Goal: Task Accomplishment & Management: Manage account settings

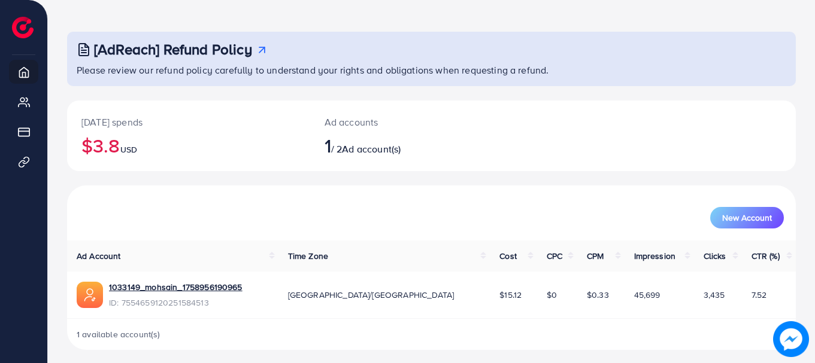
scroll to position [48, 0]
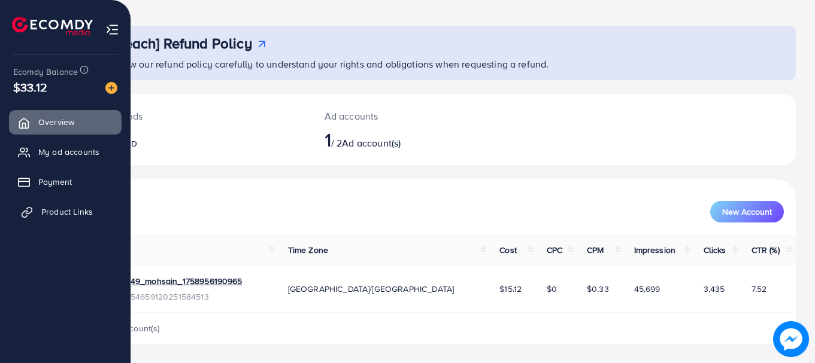
click at [63, 212] on span "Product Links" at bounding box center [66, 212] width 51 height 12
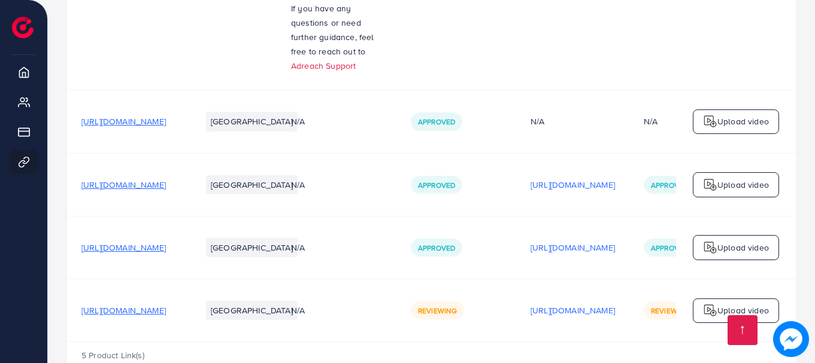
scroll to position [317, 0]
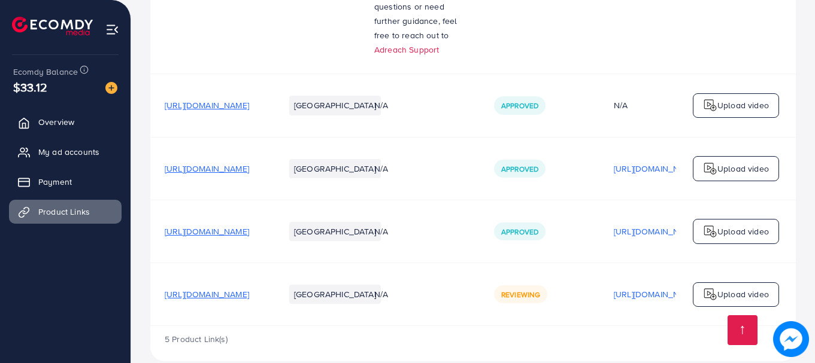
scroll to position [317, 0]
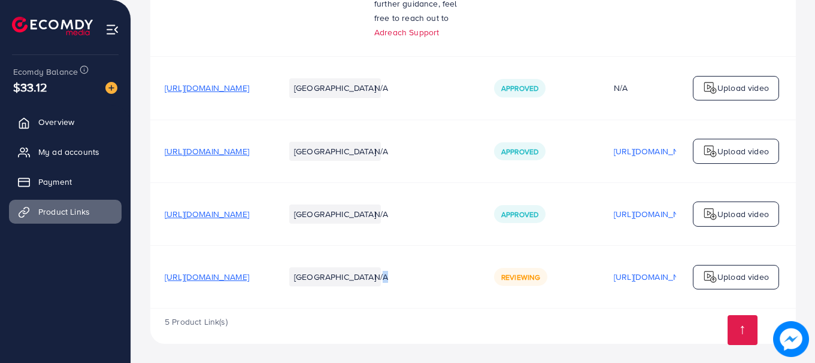
drag, startPoint x: 569, startPoint y: 275, endPoint x: 463, endPoint y: 283, distance: 106.8
click at [463, 283] on tr "https://stylecraftz.store/products/umrah-saving-box-wooden-umrah-saving-box?utm…" at bounding box center [550, 277] width 801 height 63
click at [465, 280] on div "N/A" at bounding box center [419, 277] width 91 height 12
drag, startPoint x: 515, startPoint y: 279, endPoint x: 589, endPoint y: 279, distance: 74.2
click at [589, 279] on tr "https://stylecraftz.store/products/umrah-saving-box-wooden-umrah-saving-box?utm…" at bounding box center [550, 277] width 801 height 63
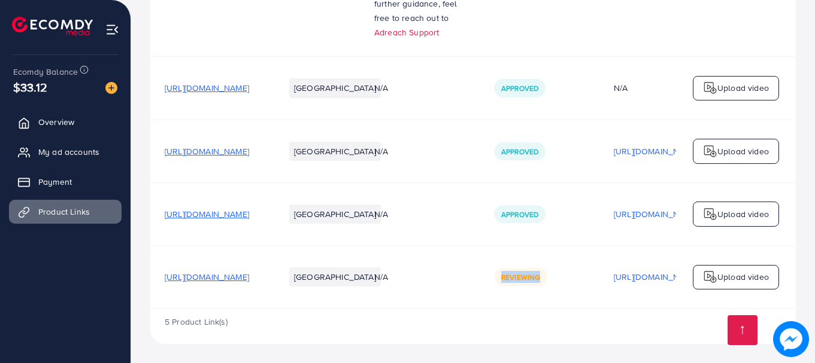
drag, startPoint x: 630, startPoint y: 279, endPoint x: 558, endPoint y: 272, distance: 72.1
click at [559, 273] on tr "https://stylecraftz.store/products/umrah-saving-box-wooden-umrah-saving-box?utm…" at bounding box center [550, 277] width 801 height 63
click at [465, 275] on div "N/A" at bounding box center [419, 277] width 91 height 12
drag, startPoint x: 569, startPoint y: 305, endPoint x: 638, endPoint y: 303, distance: 69.5
click at [684, 298] on tr "https://stylecraftz.store/products/umrah-saving-box-wooden-umrah-saving-box?utm…" at bounding box center [550, 277] width 801 height 63
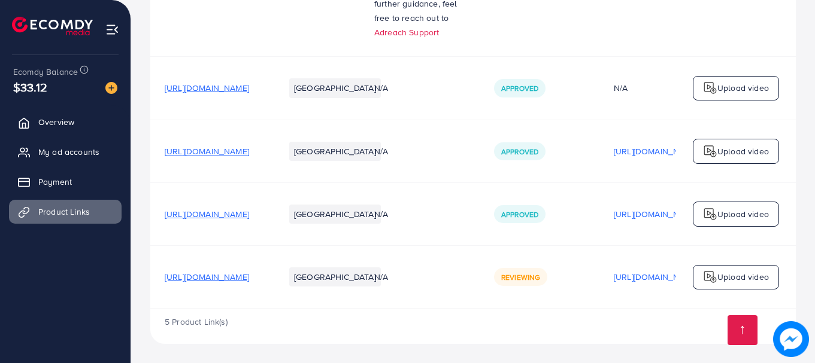
click at [578, 313] on div "5 Product Link(s)" at bounding box center [472, 326] width 645 height 35
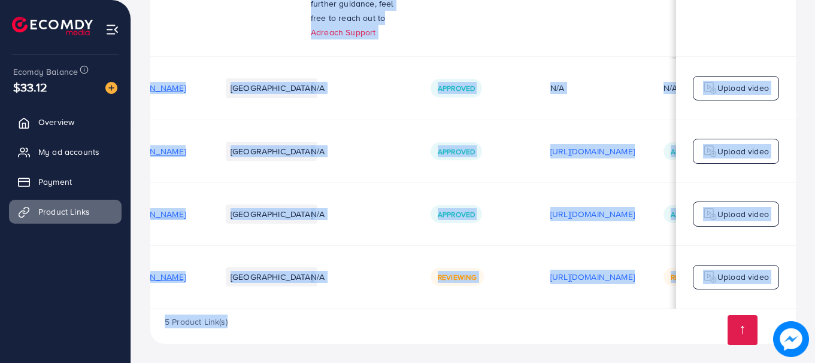
scroll to position [0, 0]
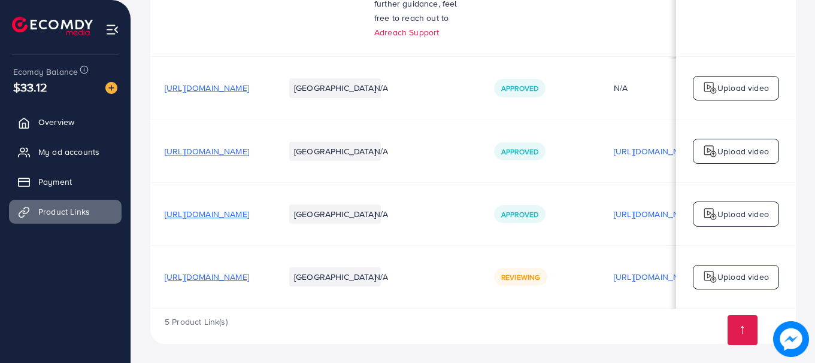
drag, startPoint x: 375, startPoint y: 309, endPoint x: 544, endPoint y: 312, distance: 169.4
click at [544, 312] on div "5 Product Link(s)" at bounding box center [472, 326] width 645 height 35
click at [430, 343] on div "5 Product Link(s)" at bounding box center [472, 326] width 645 height 35
drag, startPoint x: 429, startPoint y: 309, endPoint x: 698, endPoint y: 317, distance: 268.9
click at [785, 318] on div "5 Product Link(s)" at bounding box center [472, 326] width 645 height 35
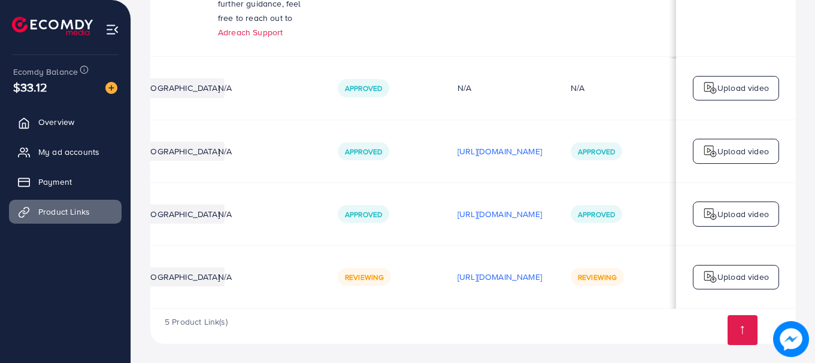
scroll to position [0, 303]
click at [630, 335] on div "5 Product Link(s)" at bounding box center [472, 326] width 645 height 35
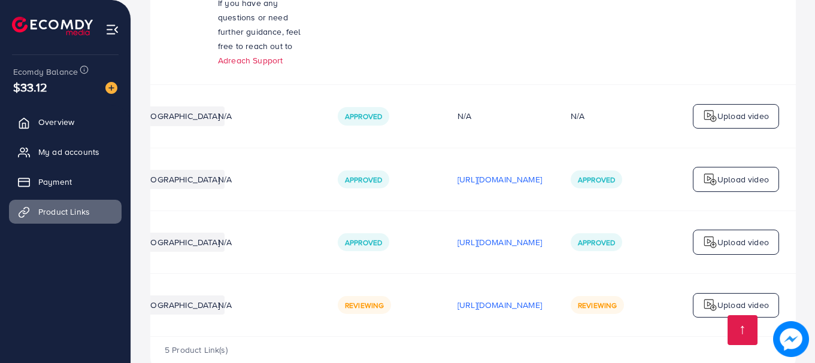
scroll to position [317, 0]
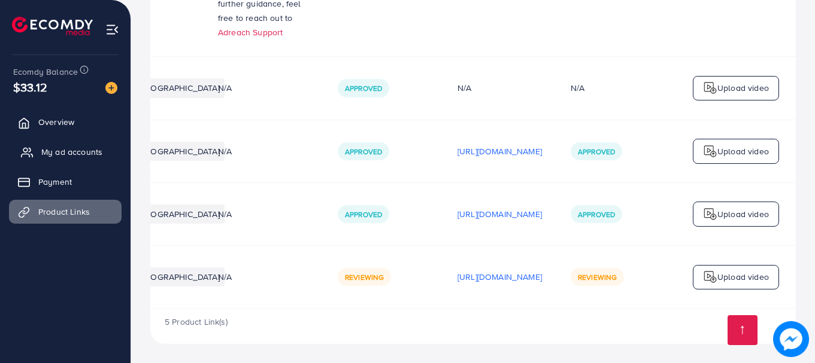
click at [55, 151] on span "My ad accounts" at bounding box center [71, 152] width 61 height 12
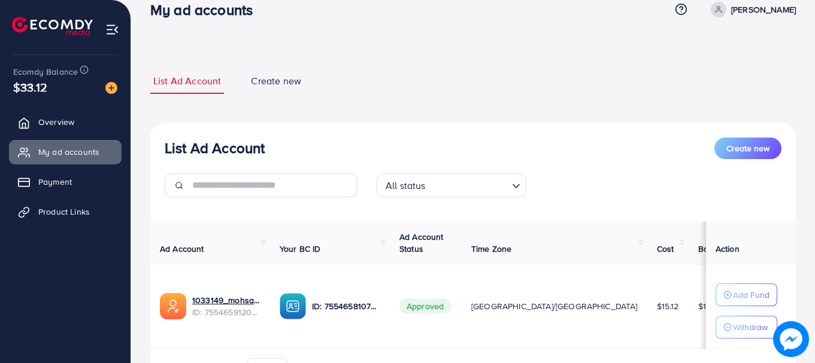
scroll to position [60, 0]
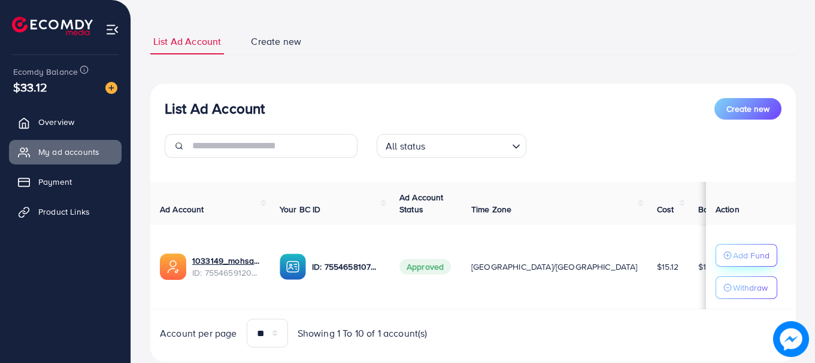
click at [723, 251] on icon "button" at bounding box center [727, 255] width 8 height 8
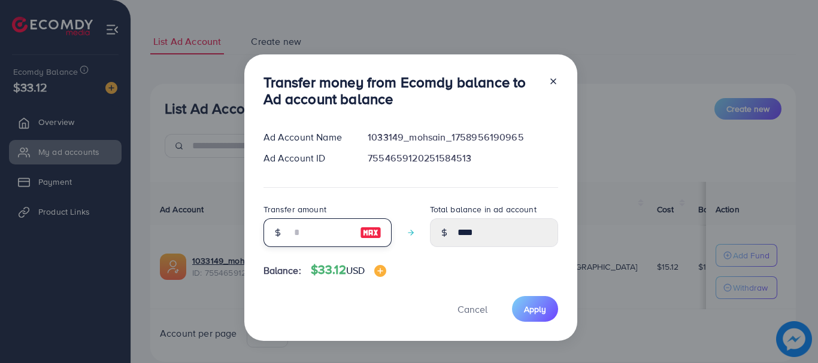
click at [292, 236] on input "number" at bounding box center [321, 232] width 60 height 29
type input "*"
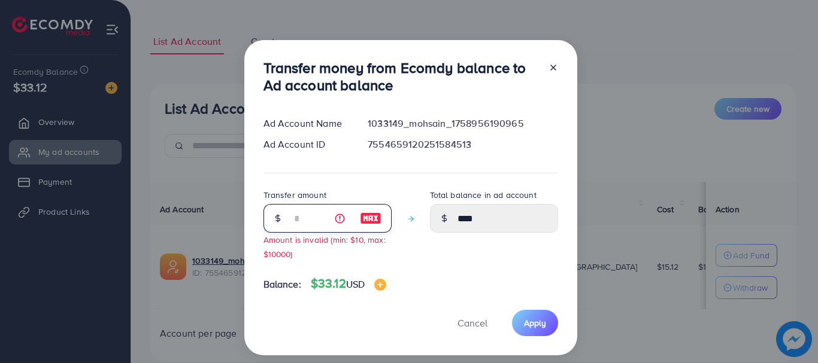
type input "****"
type input "**"
type input "*****"
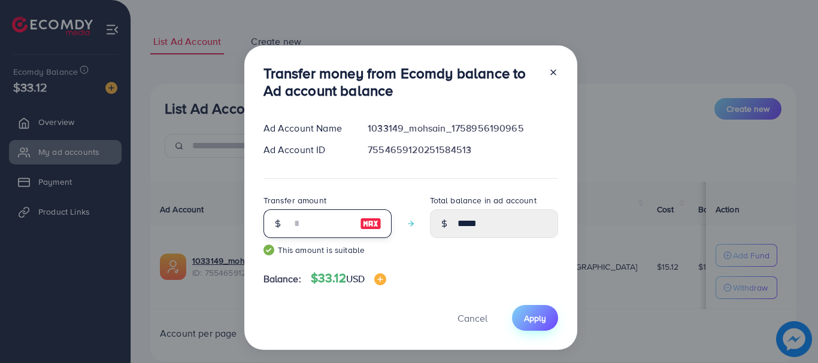
type input "**"
click at [524, 318] on span "Apply" at bounding box center [535, 318] width 22 height 12
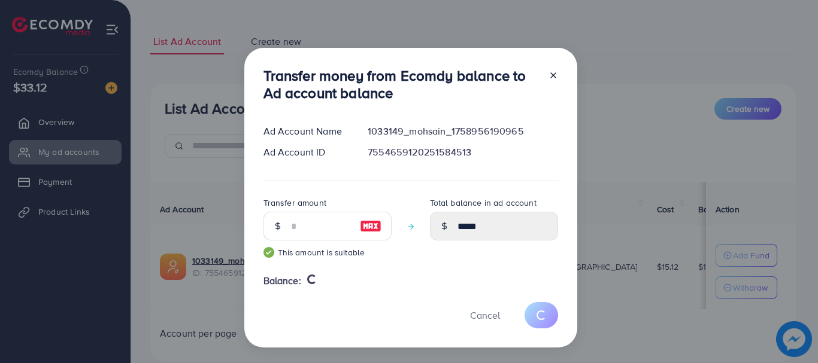
type input "****"
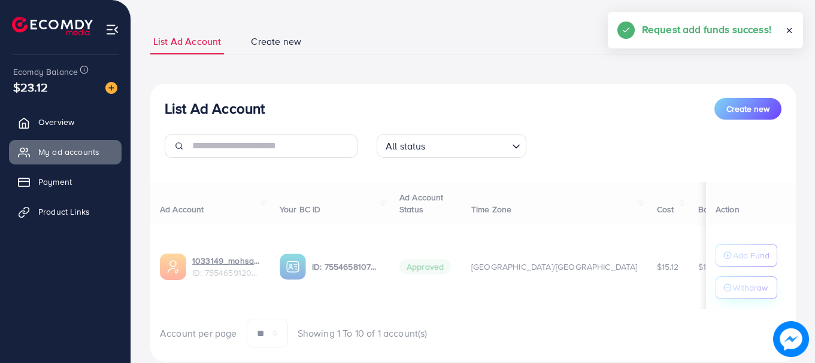
click at [724, 291] on div "Ad Account Your BC ID Ad Account Status Time Zone Cost Balance Action 1033149_m…" at bounding box center [472, 265] width 645 height 166
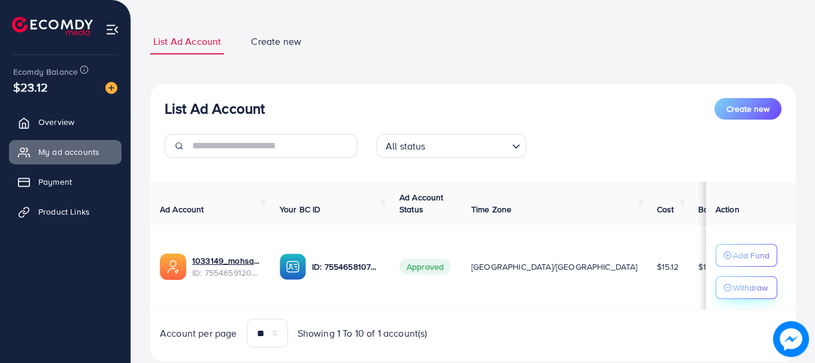
click at [733, 290] on p "Withdraw" at bounding box center [750, 288] width 35 height 14
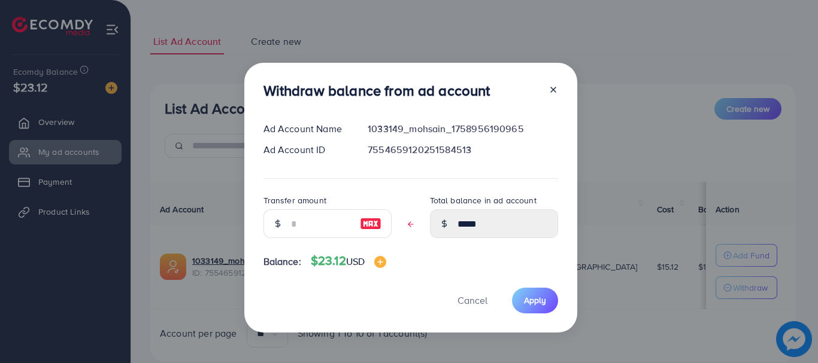
click at [286, 230] on div at bounding box center [277, 224] width 28 height 29
click at [309, 222] on input "text" at bounding box center [321, 224] width 60 height 29
type input "*"
type input "****"
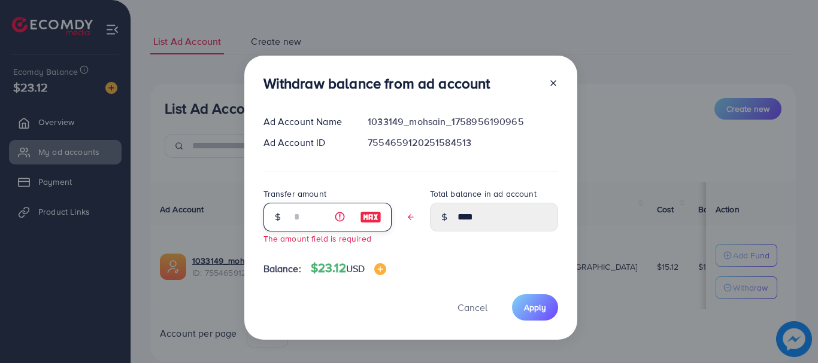
type input "*****"
type input "*"
type input "****"
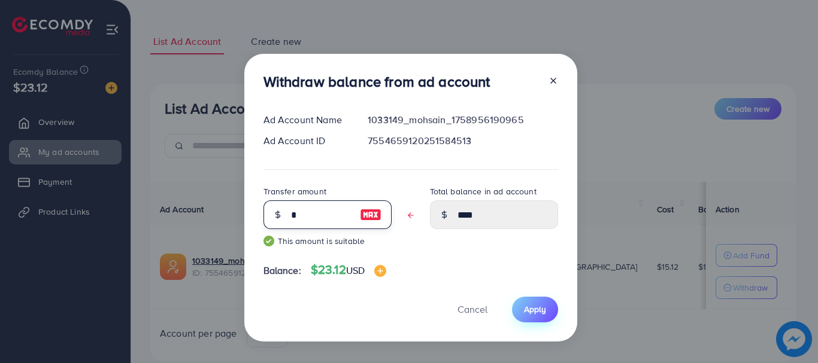
type input "*"
click at [529, 305] on span "Apply" at bounding box center [535, 309] width 22 height 12
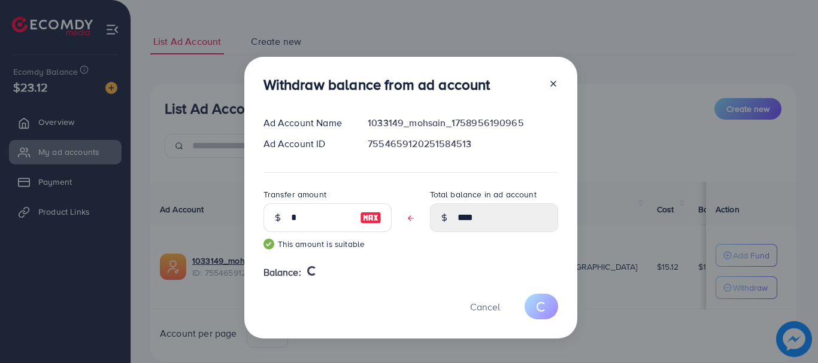
type input "*****"
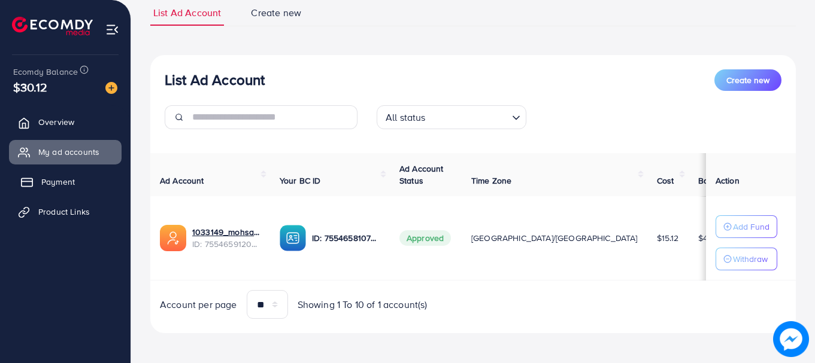
scroll to position [92, 0]
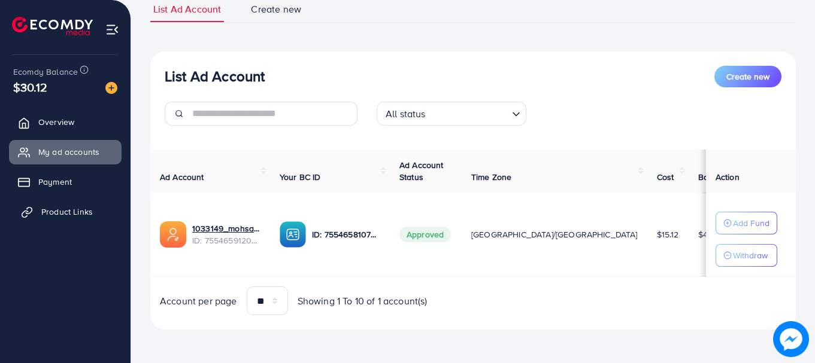
click at [62, 221] on link "Product Links" at bounding box center [65, 212] width 113 height 24
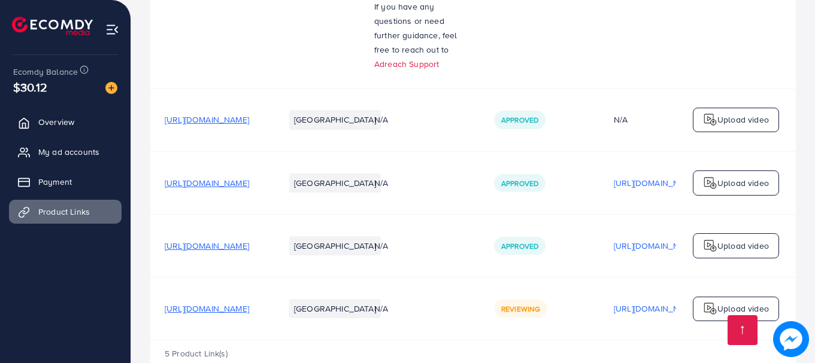
scroll to position [317, 0]
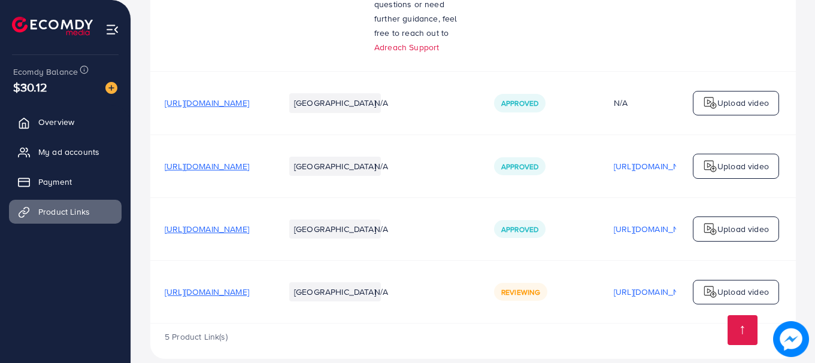
scroll to position [317, 0]
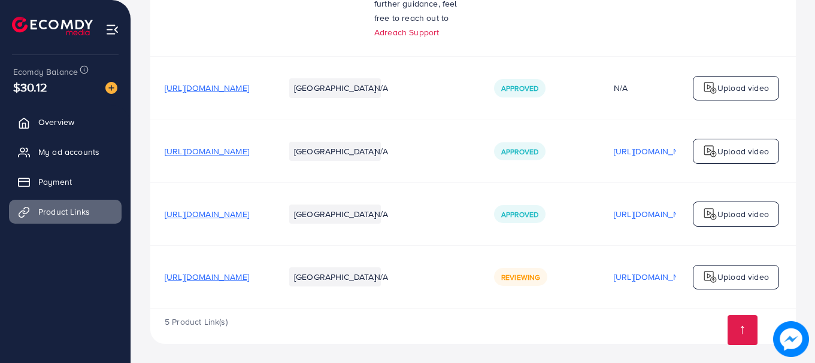
click at [465, 273] on div "N/A" at bounding box center [419, 277] width 91 height 12
drag, startPoint x: 497, startPoint y: 272, endPoint x: 383, endPoint y: 274, distance: 114.4
click at [379, 272] on tr "https://stylecraftz.store/products/umrah-saving-box-wooden-umrah-saving-box?utm…" at bounding box center [550, 277] width 801 height 63
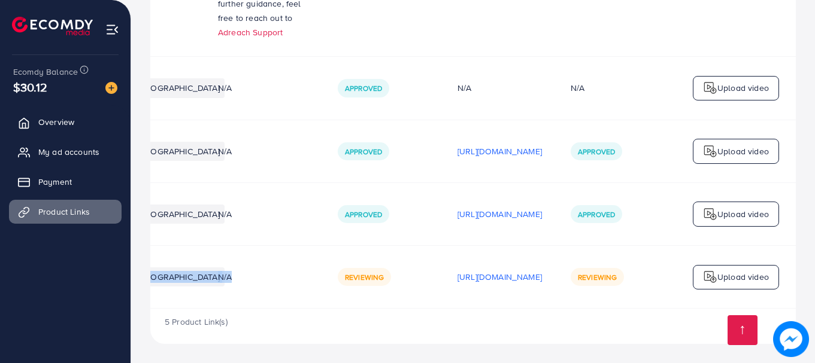
scroll to position [0, 303]
click at [716, 271] on img at bounding box center [710, 277] width 14 height 14
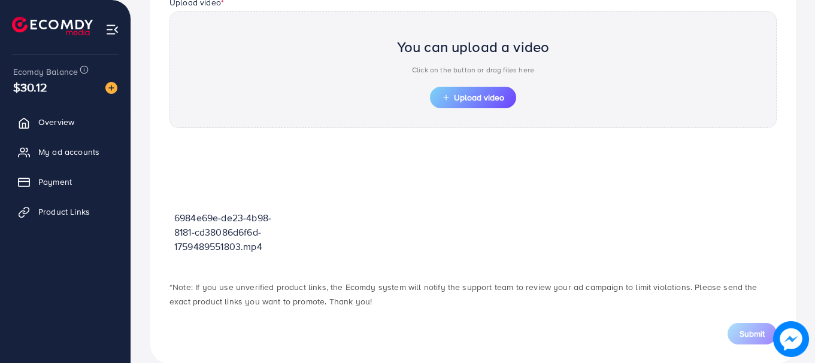
scroll to position [438, 0]
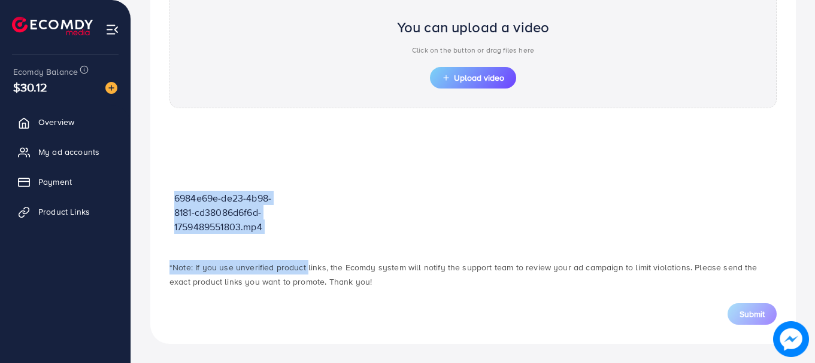
drag, startPoint x: 300, startPoint y: 248, endPoint x: 152, endPoint y: 175, distance: 165.4
click at [152, 175] on div "**********" at bounding box center [472, 7] width 645 height 673
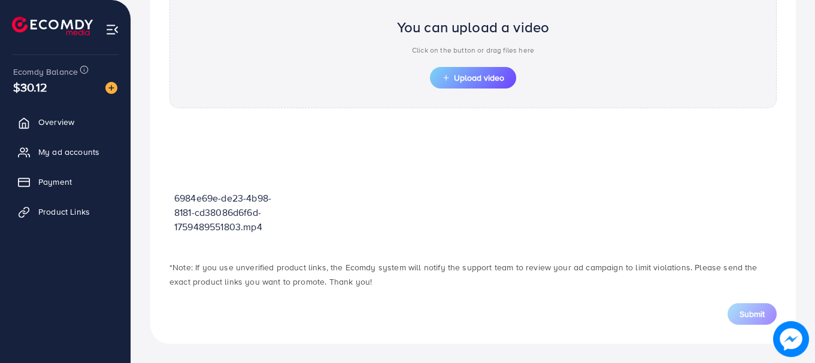
click at [160, 182] on div "6984e69e-de23-4b98-8181-cd38086d6f6d-1759489551803.mp4" at bounding box center [473, 184] width 626 height 128
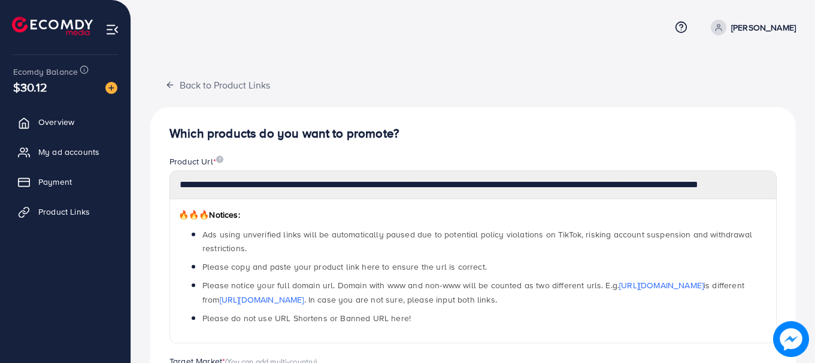
scroll to position [0, 0]
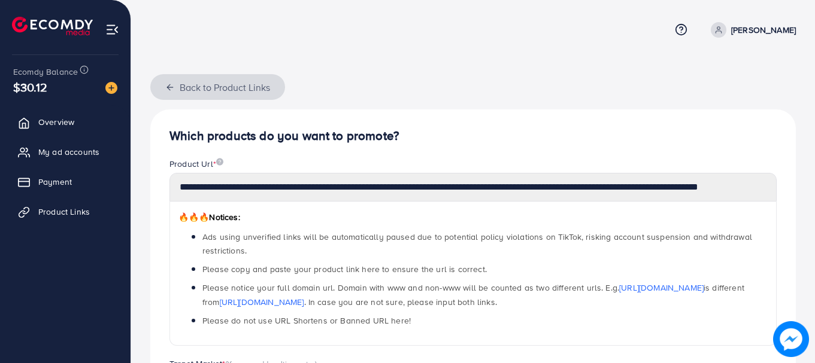
click at [171, 87] on line "button" at bounding box center [169, 87] width 5 height 0
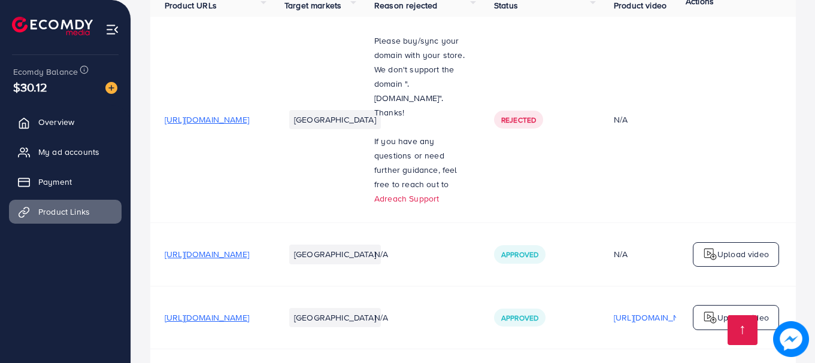
scroll to position [137, 0]
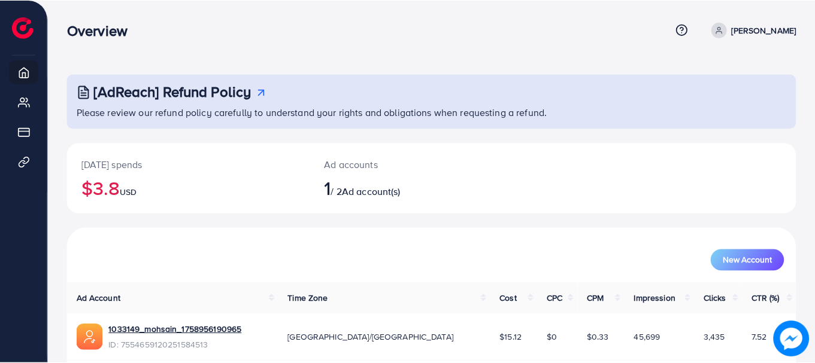
scroll to position [48, 0]
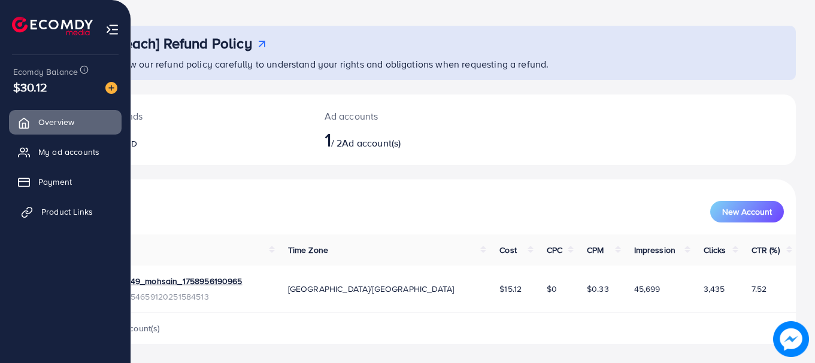
click at [50, 214] on span "Product Links" at bounding box center [66, 212] width 51 height 12
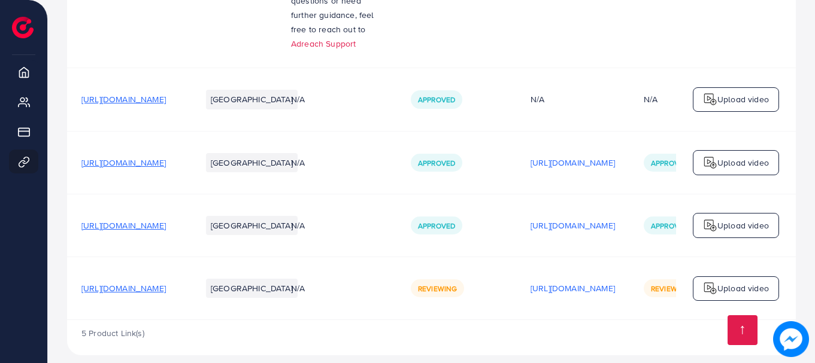
scroll to position [317, 0]
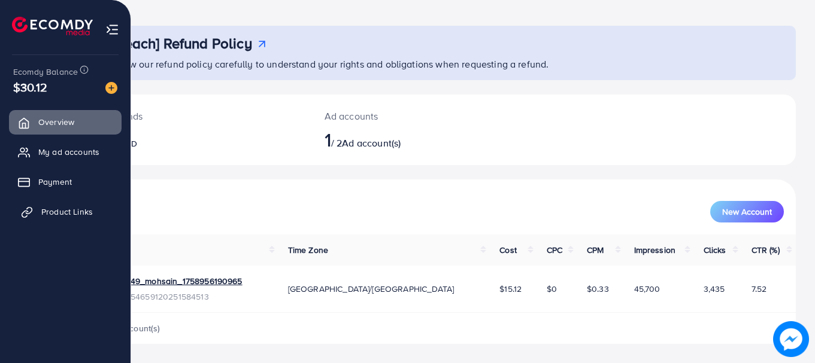
scroll to position [92, 0]
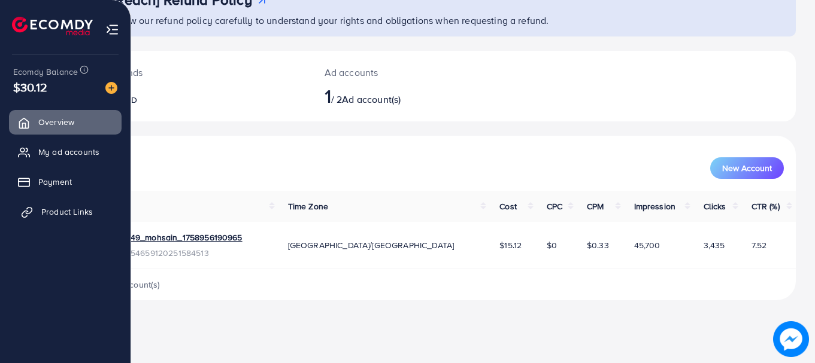
click at [16, 212] on link "Product Links" at bounding box center [65, 212] width 113 height 24
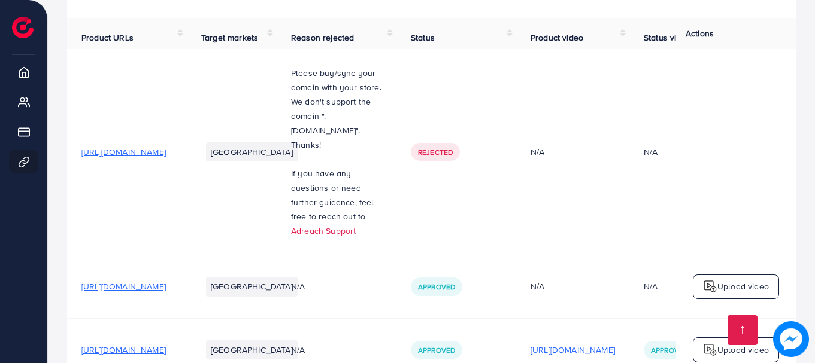
scroll to position [17, 0]
